Goal: Task Accomplishment & Management: Use online tool/utility

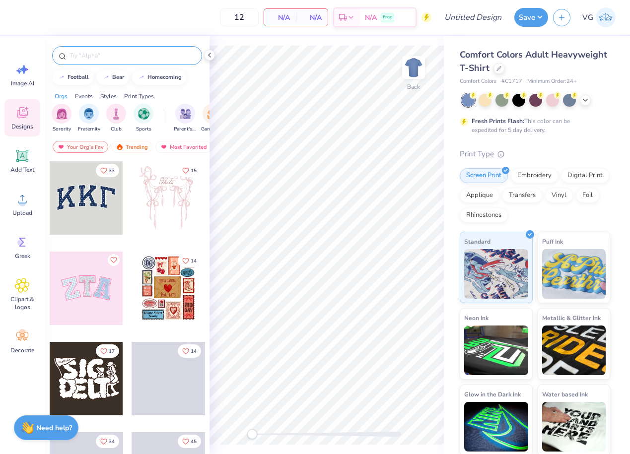
click at [92, 58] on input "text" at bounding box center [132, 56] width 127 height 10
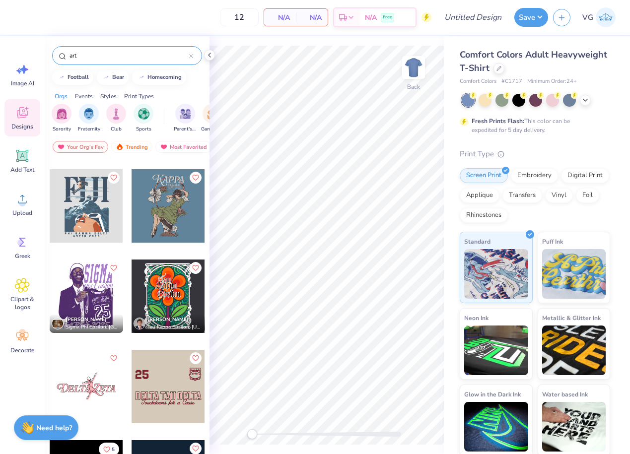
scroll to position [896, 0]
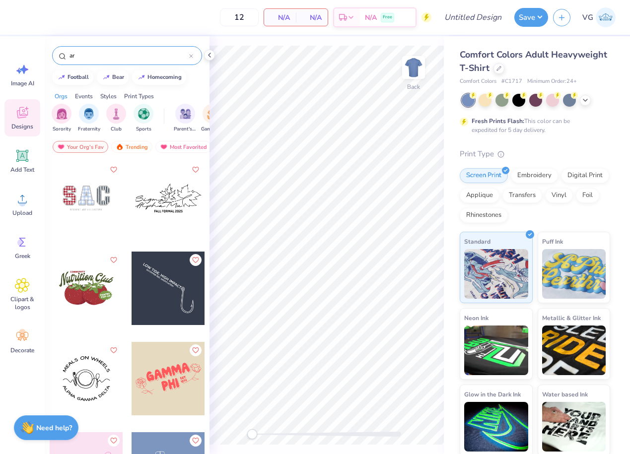
type input "a"
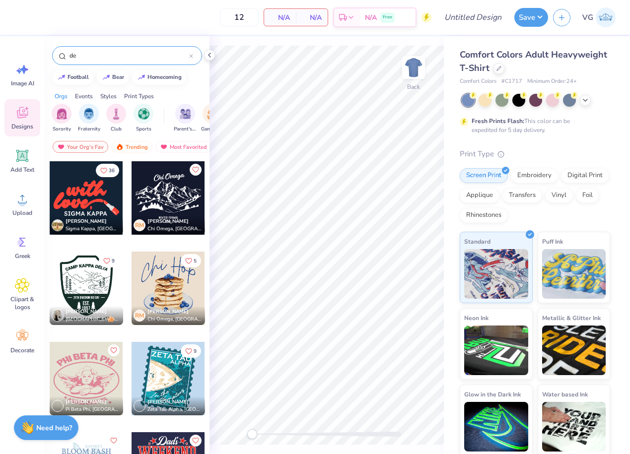
type input "d"
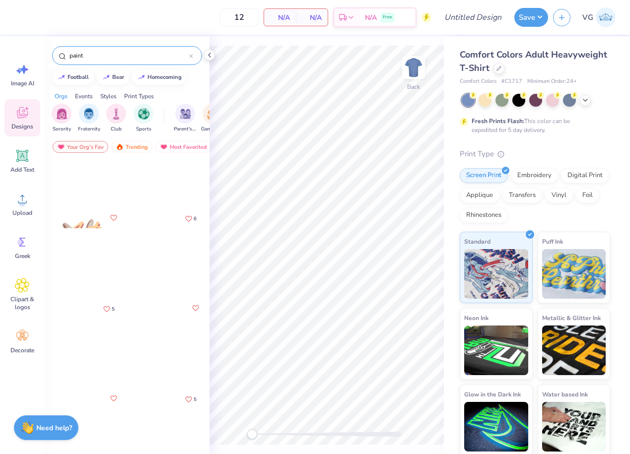
scroll to position [408, 0]
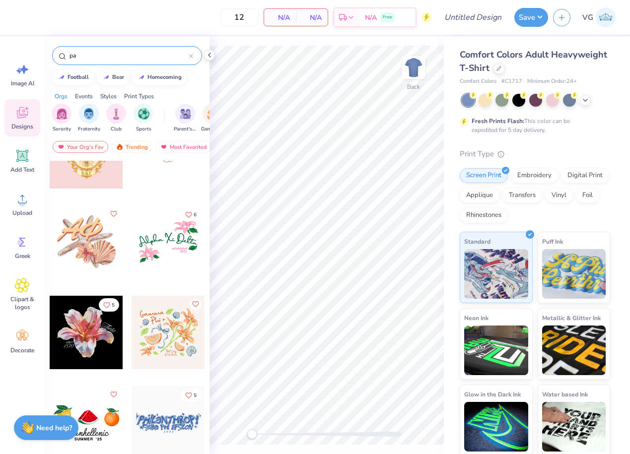
type input "p"
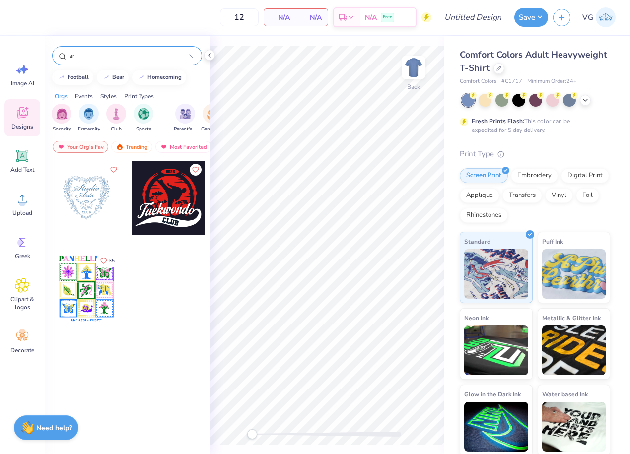
type input "a"
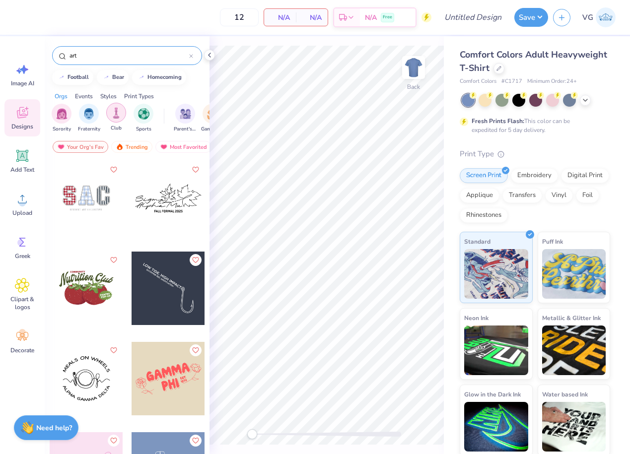
click at [120, 121] on div "filter for Club" at bounding box center [116, 113] width 20 height 20
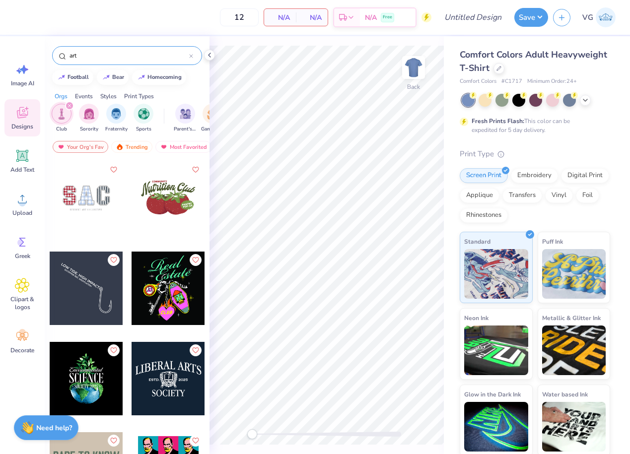
click at [97, 52] on input "art" at bounding box center [129, 56] width 121 height 10
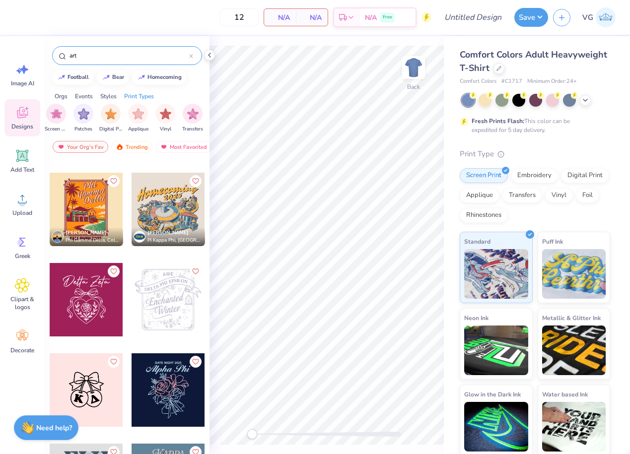
scroll to position [637, 0]
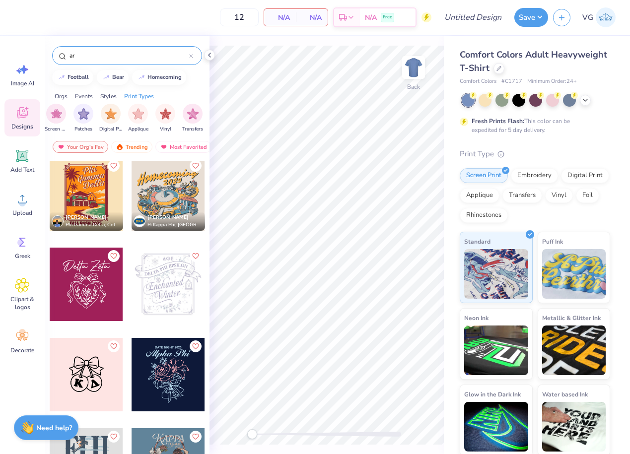
type input "a"
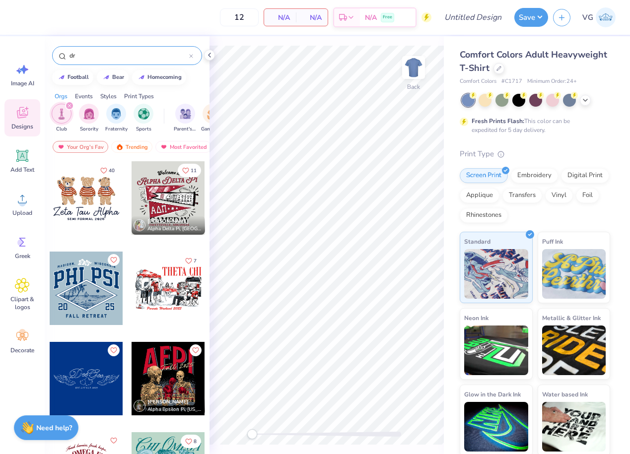
type input "d"
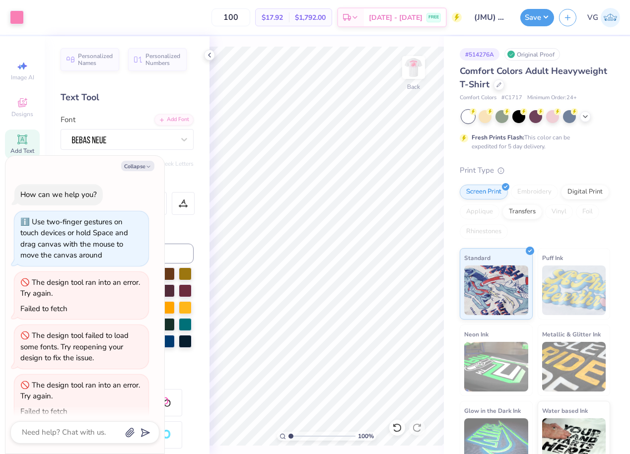
scroll to position [707, 0]
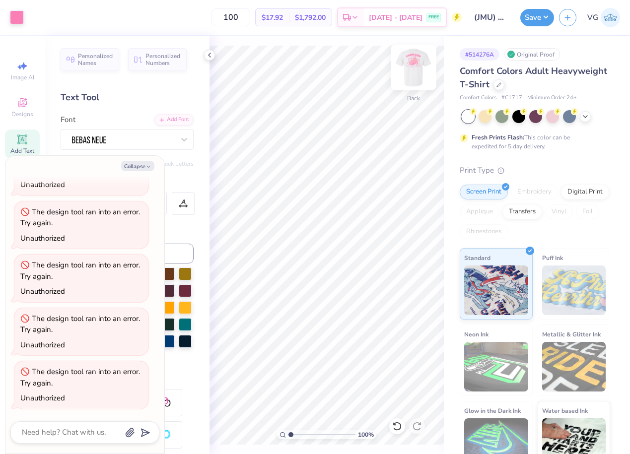
click at [408, 73] on img at bounding box center [414, 68] width 40 height 40
click at [492, 21] on input "(JMU) Pike piketoberfest tshirt 2" at bounding box center [491, 17] width 49 height 20
click at [139, 164] on button "Collapse" at bounding box center [137, 166] width 33 height 10
type textarea "x"
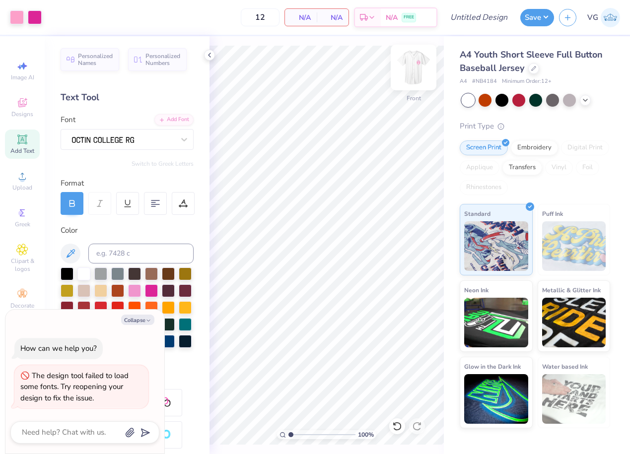
click at [413, 67] on img at bounding box center [414, 68] width 40 height 40
click at [408, 67] on img at bounding box center [414, 68] width 40 height 40
type textarea "x"
type textarea "Think Pin.® Think PIKE."
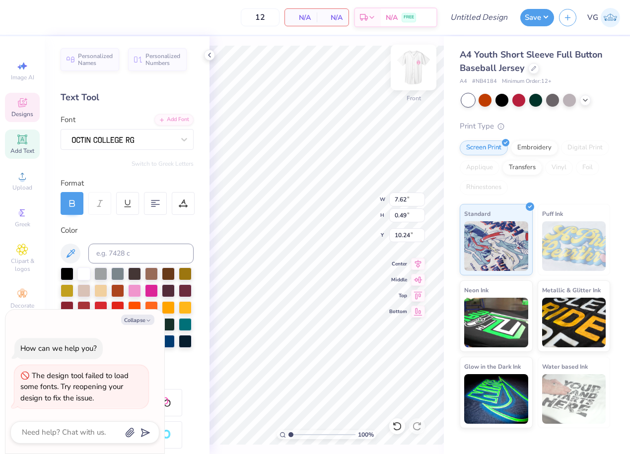
type textarea "x"
type textarea "Think Pi.® Think PIKE."
type textarea "x"
type textarea "Think PiK.® Think PIKE."
type textarea "x"
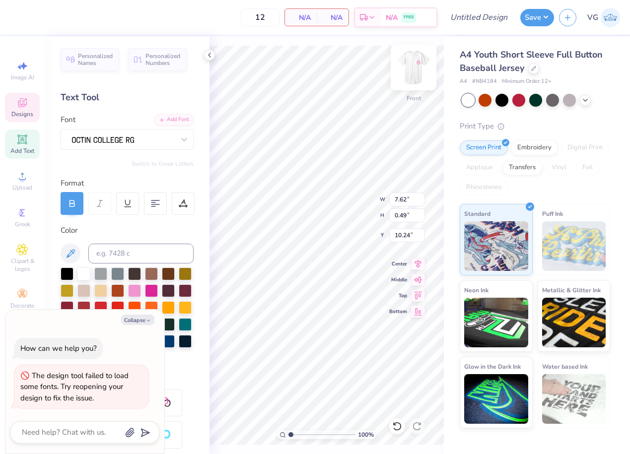
type textarea "Think PiKE.® Think PIKE."
type textarea "x"
type textarea "Think PiKE.® Think PIK."
type textarea "x"
type textarea "Think PiKE.® Think PI."
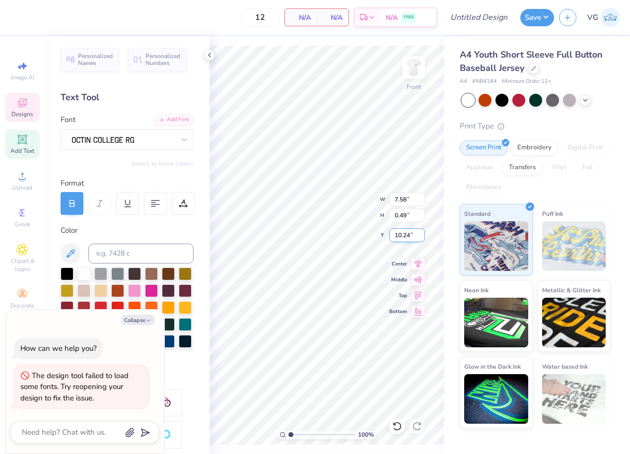
type textarea "x"
type textarea "Think PiKE.® Think PIN."
type textarea "x"
type textarea "Think PiKE.® Think PINK."
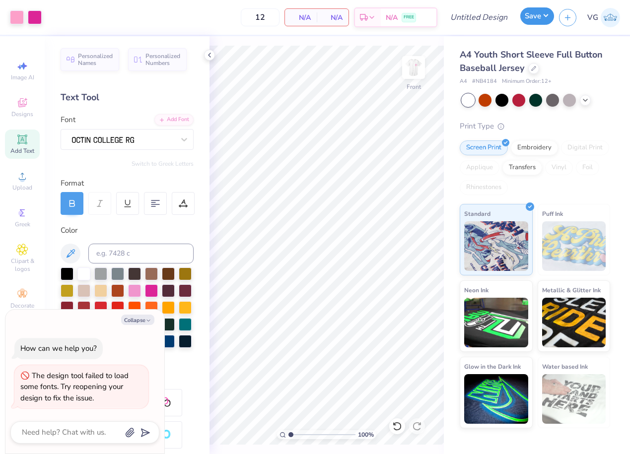
click at [536, 21] on button "Save" at bounding box center [537, 15] width 34 height 17
type textarea "x"
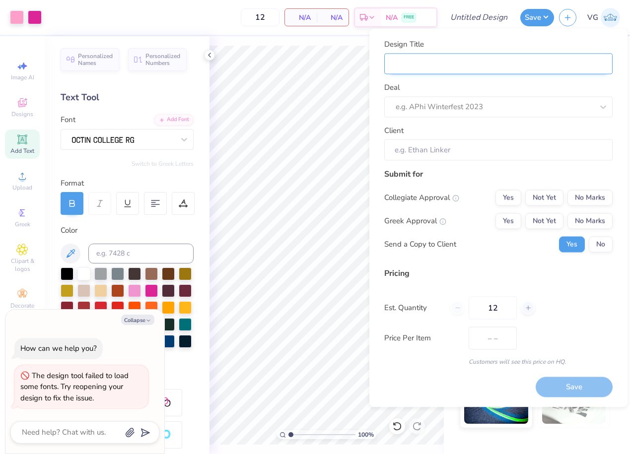
click at [438, 66] on input "Design Title" at bounding box center [498, 63] width 228 height 21
type input "("
type textarea "x"
type input "("
type input "(J"
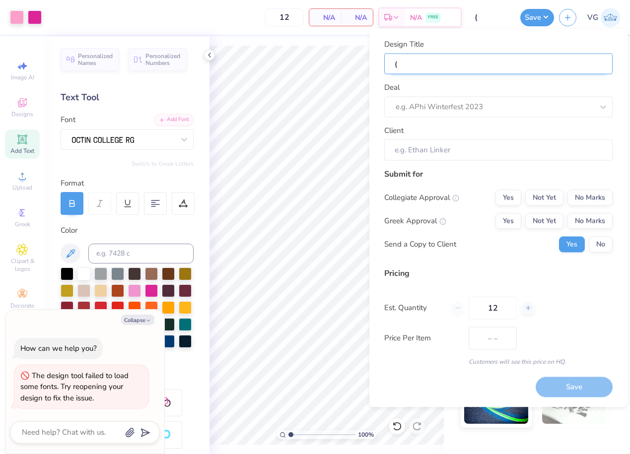
type textarea "x"
type input "(J"
type input "(JM"
type textarea "x"
type input "(JM"
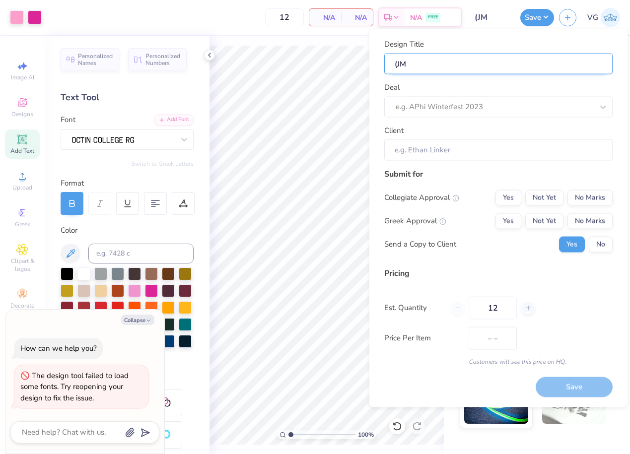
type input "(JMU"
type textarea "x"
type input "(JMU"
type input "(JMU)"
type textarea "x"
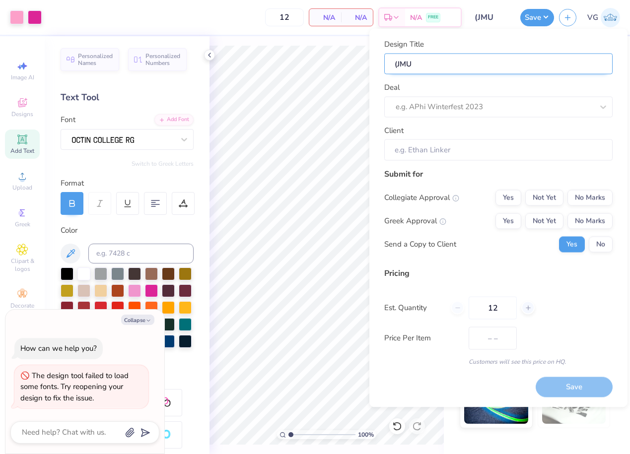
type input "(JMU)"
type textarea "x"
type input "(JMU)"
type input "(JMU) P"
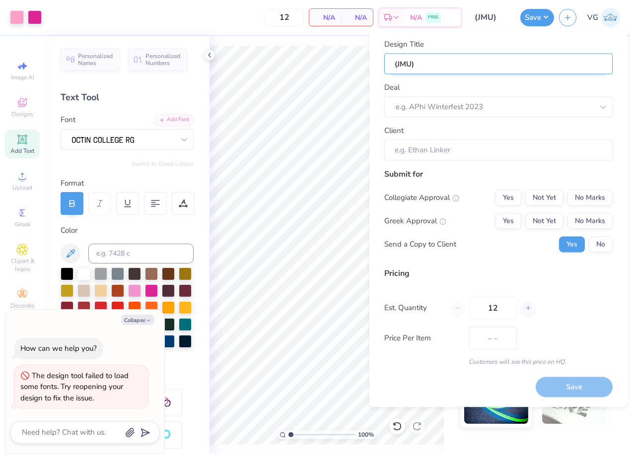
type textarea "x"
type input "(JMU) P"
type input "(JMU) PI"
type textarea "x"
type input "(JMU) PI"
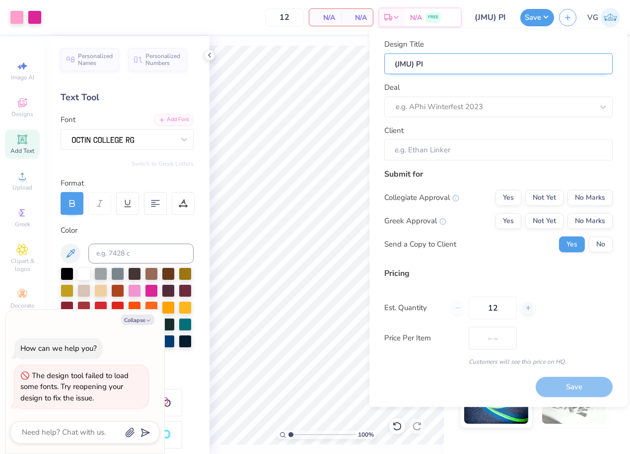
type input "(JMU) PIK"
type textarea "x"
type input "(JMU) PIK"
type input "(JMU) [PERSON_NAME]"
type textarea "x"
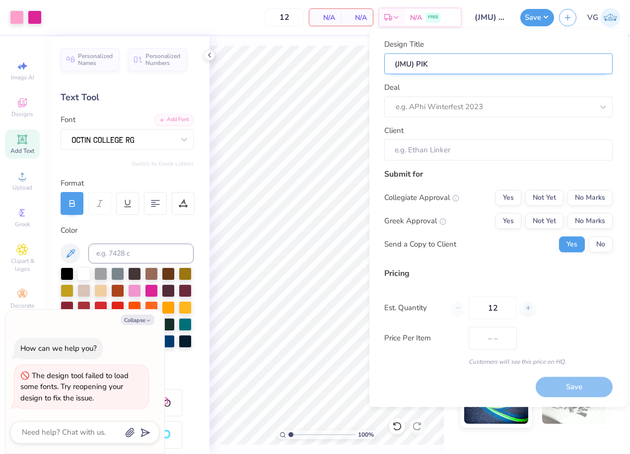
type input "(JMU) [PERSON_NAME]"
type textarea "x"
type input "(JMU) [PERSON_NAME]"
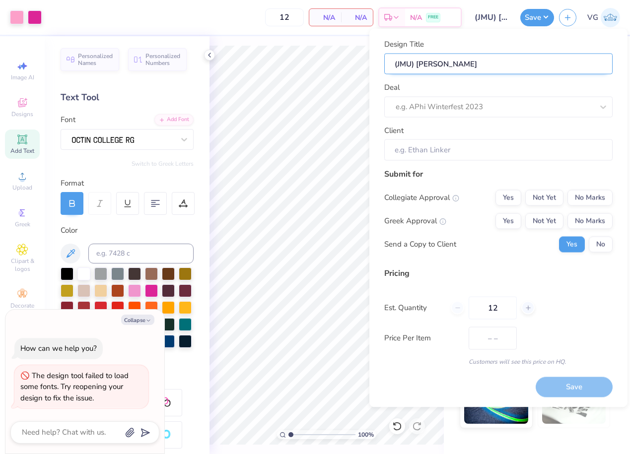
type textarea "x"
type input "(JMU) [PERSON_NAME]"
type input "(JMU) PIK"
type textarea "x"
type input "(JMU) PIK"
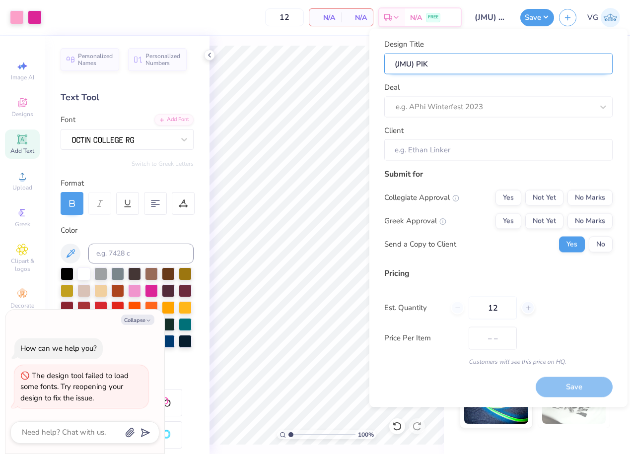
type input "(JMU) PI"
type textarea "x"
type input "(JMU) PI"
type input "(JMU) P"
type textarea "x"
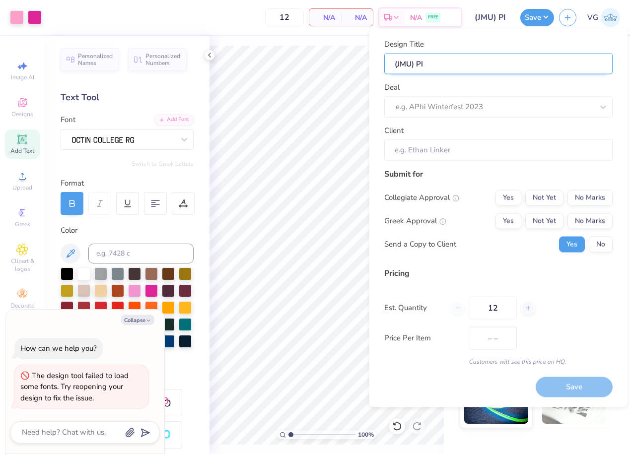
type input "(JMU) P"
type input "(JMU) Pi"
type textarea "x"
type input "(JMU) Pi"
type input "(JMU) Pik"
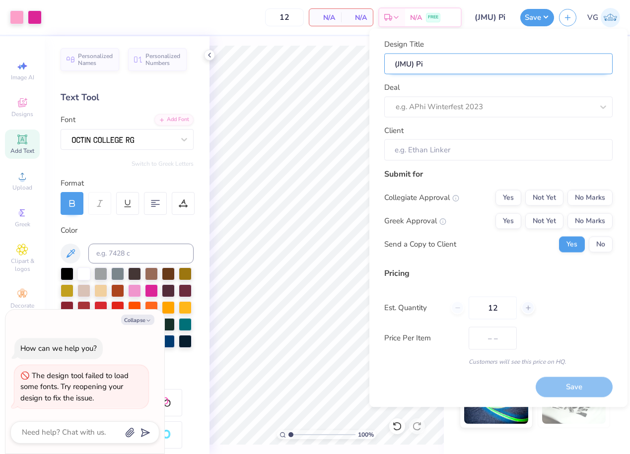
type textarea "x"
type input "(JMU) Pik"
type input "(JMU) [PERSON_NAME]"
type textarea "x"
type input "(JMU) [PERSON_NAME]"
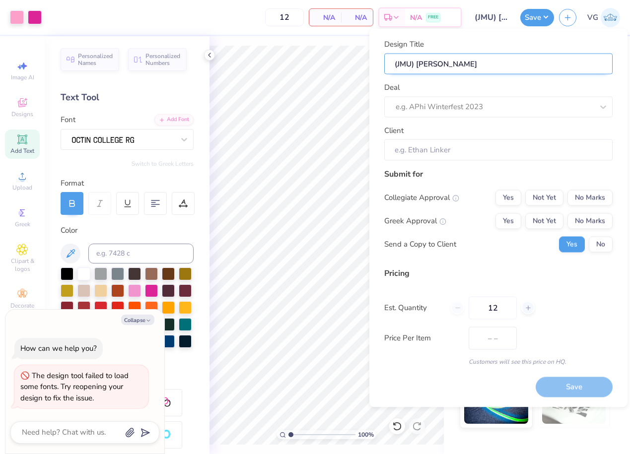
type input "(JMU) [PERSON_NAME]"
type textarea "x"
type input "(JMU) [PERSON_NAME]"
type input "(JMU) [PERSON_NAME] j"
type textarea "x"
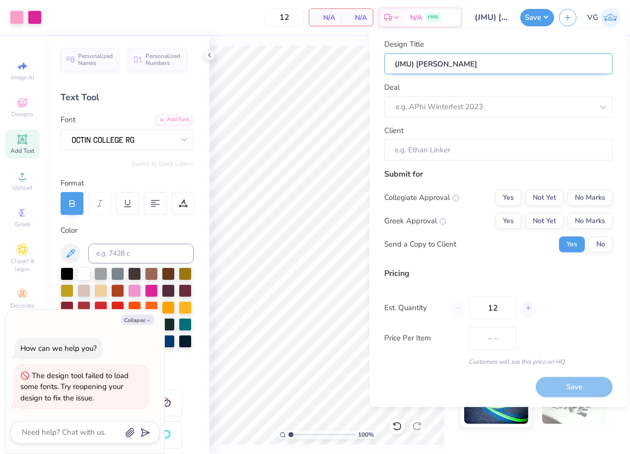
type input "(JMU) [PERSON_NAME] j"
type input "(JMU) [PERSON_NAME]"
type textarea "x"
type input "(JMU) [PERSON_NAME]"
type input "(JMU) Pike jer"
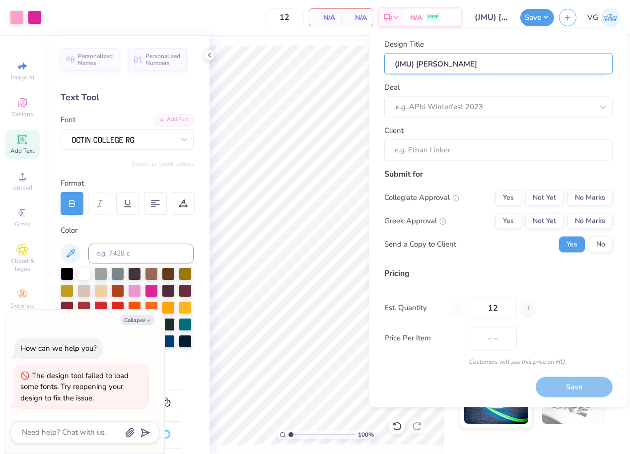
type textarea "x"
type input "(JMU) Pike jer"
type input "(JMU) Pike jers"
type textarea "x"
type input "(JMU) Pike jers"
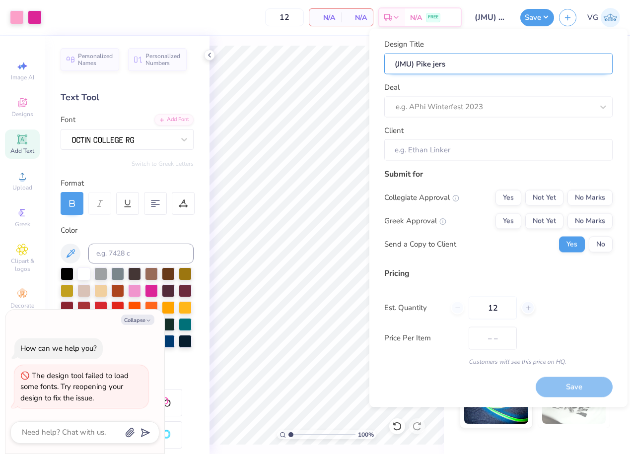
type input "(JMU) Pike jerse"
type textarea "x"
type input "(JMU) Pike jerse"
type input "(JMU) Pike jerser"
type textarea "x"
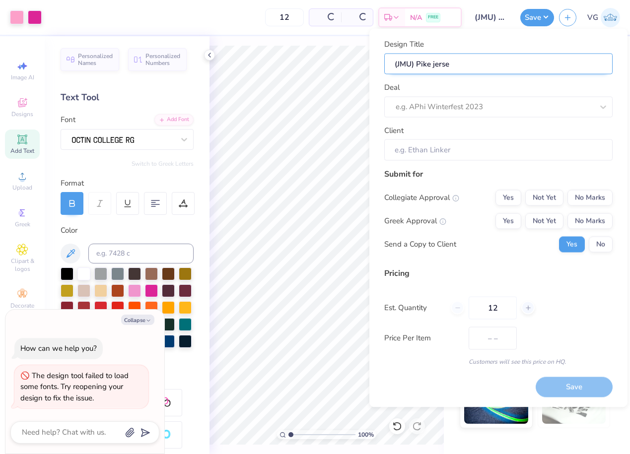
type input "(JMU) Pike jerser"
type input "(JMU) Pike jersery"
type textarea "x"
type input "(JMU) Pike jersery"
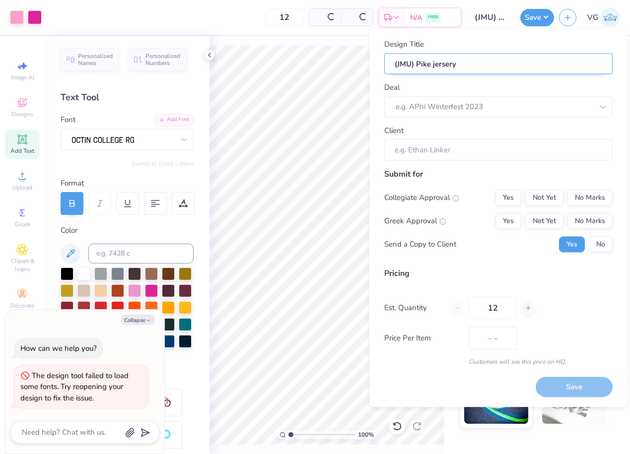
type textarea "x"
type input "(JMU) Pike jersery"
type textarea "x"
type input "(JMU) Pike jersery"
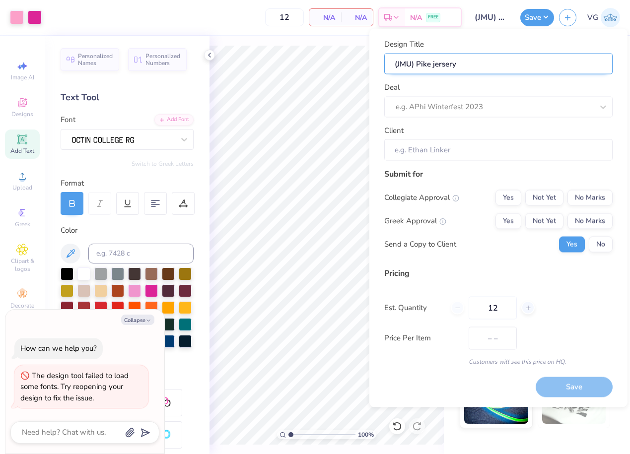
type input "(JMU) Pike jerser"
type textarea "x"
type input "(JMU) Pike jerser"
type input "(JMU) Pike jerse"
type textarea "x"
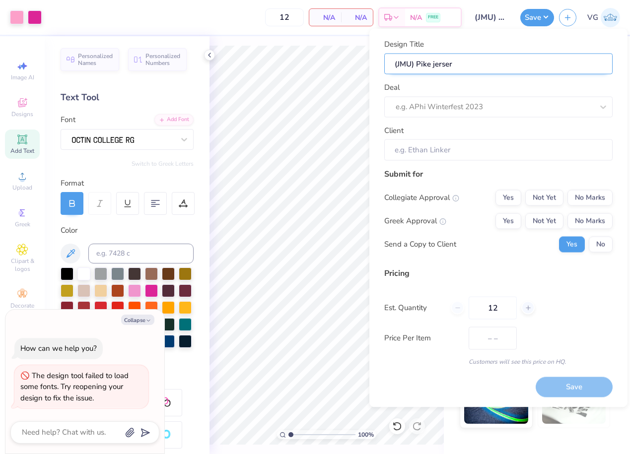
type input "(JMU) Pike jerse"
type input "(JMU) Pike jers"
type textarea "x"
type input "(JMU) Pike jers"
type input "(JMU) Pike jer"
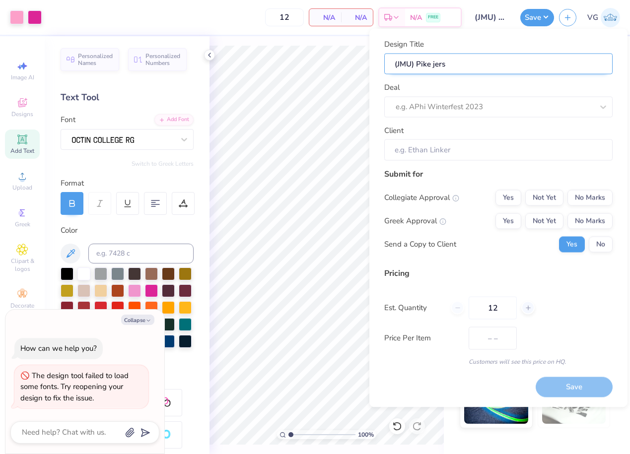
type textarea "x"
type input "(JMU) Pike jer"
type input "(JMU) Pike jers"
type textarea "x"
type input "(JMU) Pike jers"
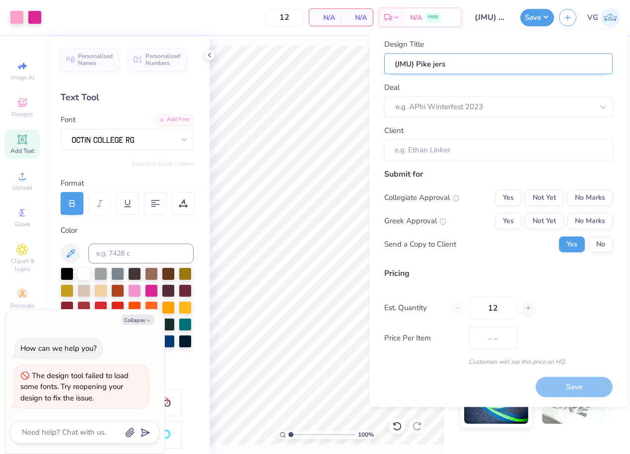
type input "(JMU) Pike jerse"
type textarea "x"
type input "(JMU) Pike jerse"
type input "(JMU) Pike jersey"
type textarea "x"
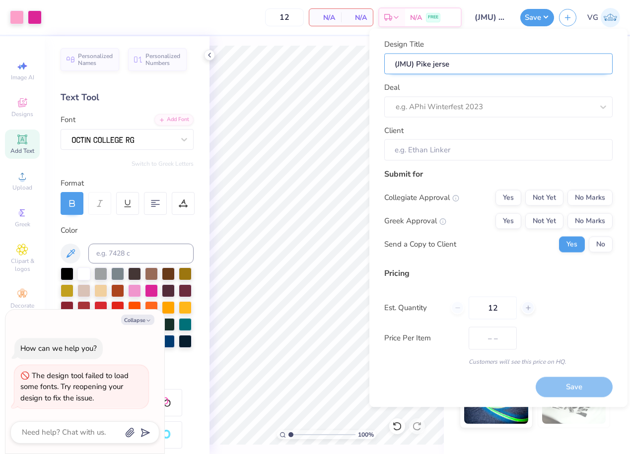
type input "(JMU) Pike jersey"
type textarea "x"
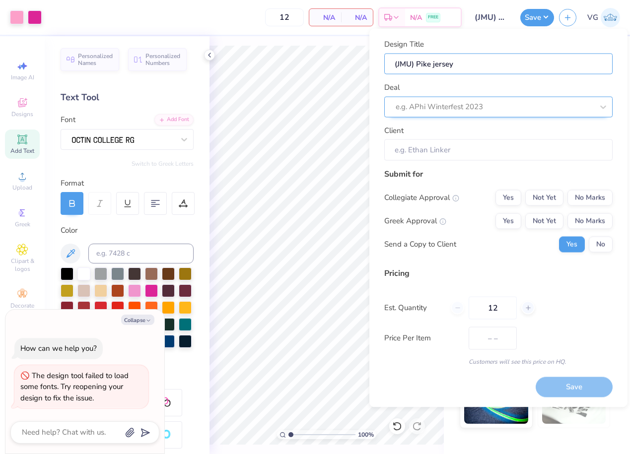
type input "(JMU) Pike jersey"
click at [472, 106] on div "Deal e.g. APhi Winterfest 2023" at bounding box center [498, 100] width 228 height 36
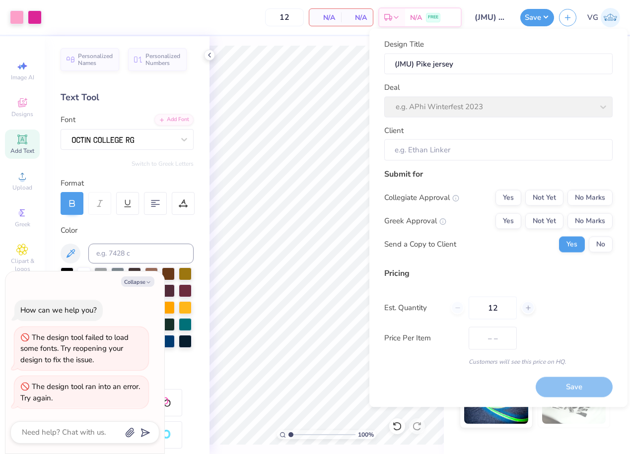
click at [498, 105] on div "Deal e.g. APhi Winterfest 2023" at bounding box center [498, 100] width 228 height 36
click at [600, 102] on div "Deal e.g. APhi Winterfest 2023" at bounding box center [498, 100] width 228 height 36
click at [141, 280] on button "Collapse" at bounding box center [137, 282] width 33 height 10
type textarea "x"
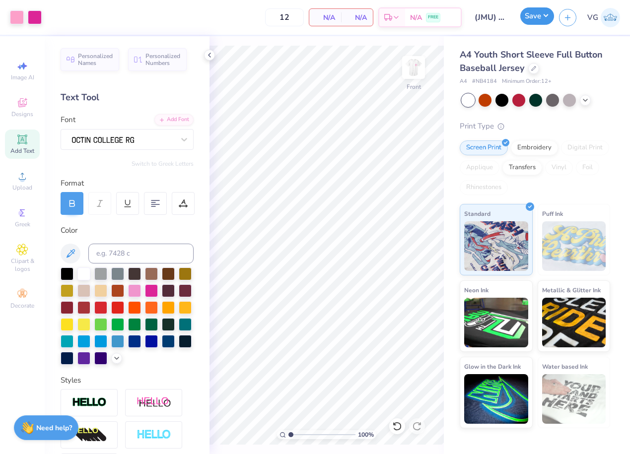
click at [538, 22] on button "Save" at bounding box center [537, 15] width 34 height 17
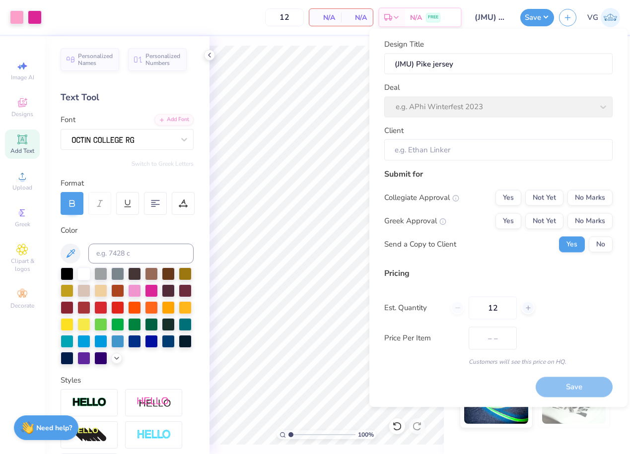
click at [603, 107] on div "Deal e.g. APhi Winterfest 2023" at bounding box center [498, 100] width 228 height 36
click at [496, 114] on div "Deal e.g. APhi Winterfest 2023" at bounding box center [498, 100] width 228 height 36
click at [509, 144] on input "Client" at bounding box center [498, 150] width 228 height 21
click at [507, 153] on input "Client" at bounding box center [498, 150] width 228 height 21
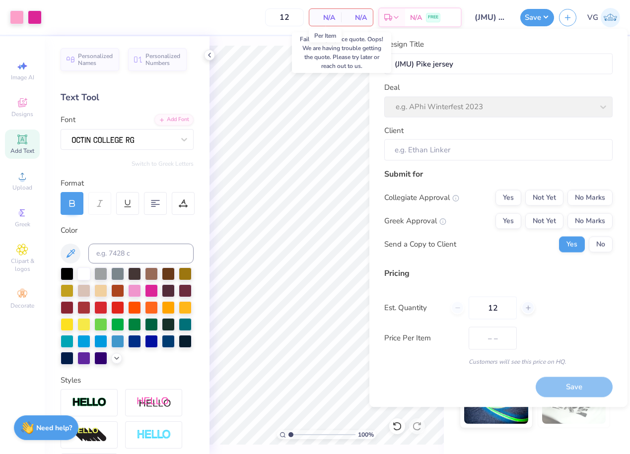
click at [332, 17] on span "N/A" at bounding box center [325, 17] width 20 height 10
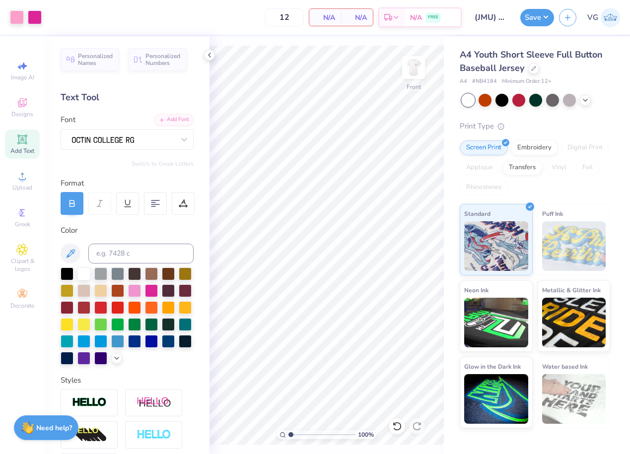
click at [424, 43] on div "100 % Front" at bounding box center [327, 245] width 234 height 418
